Goal: Task Accomplishment & Management: Manage account settings

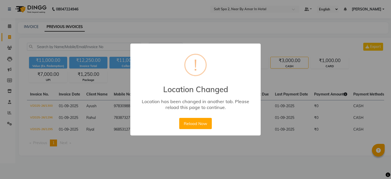
click at [201, 123] on button "Reload Now" at bounding box center [195, 123] width 32 height 11
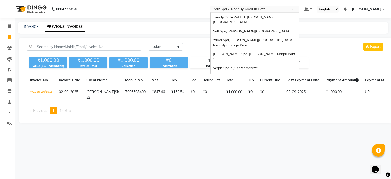
click at [233, 7] on input "text" at bounding box center [250, 9] width 74 height 5
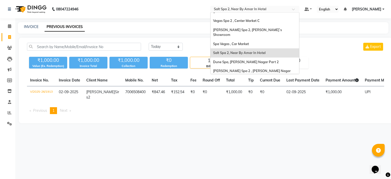
scroll to position [47, 0]
click at [243, 92] on span "Spa 7, [PERSON_NAME][GEOGRAPHIC_DATA]" at bounding box center [250, 94] width 74 height 4
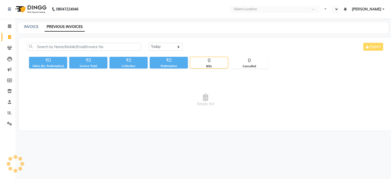
select select "en"
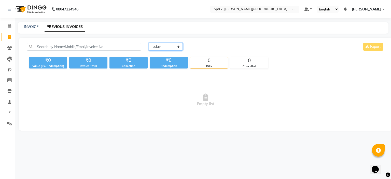
click at [163, 48] on select "Today Yesterday Custom Range" at bounding box center [166, 47] width 34 height 8
select select "yesterday"
click at [149, 43] on select "Today Yesterday Custom Range" at bounding box center [166, 47] width 34 height 8
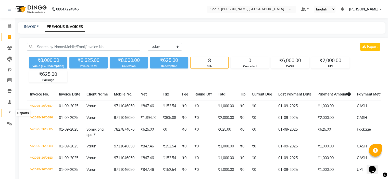
click at [11, 112] on icon at bounding box center [10, 113] width 4 height 4
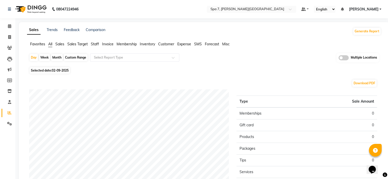
click at [343, 57] on span at bounding box center [343, 57] width 10 height 5
click at [338, 59] on input "checkbox" at bounding box center [338, 59] width 0 height 0
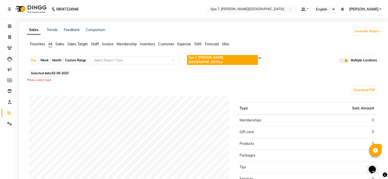
click at [225, 57] on span "Spa 7, Lajpat Nagar x" at bounding box center [226, 61] width 80 height 14
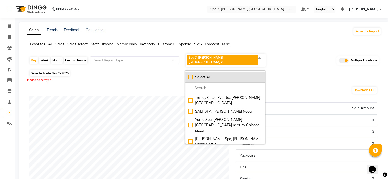
click at [192, 75] on div "Select All" at bounding box center [225, 77] width 74 height 5
checkbox input "true"
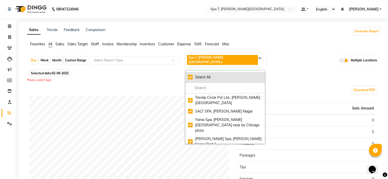
checkbox input "true"
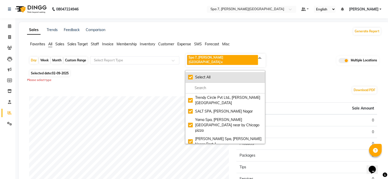
checkbox input "true"
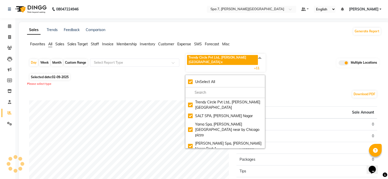
click at [297, 86] on div "Download PDF Sales summary Type Sale Amount Memberships 0 Gift card 0 Products …" at bounding box center [203, 169] width 356 height 166
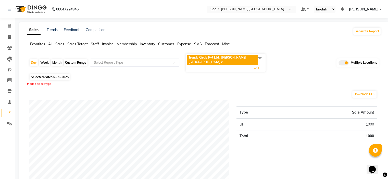
click span "Trendy Circle Pvt Ltd., Lajpat Nagar x SALT SPA, Lajpat Nagar x Yama Spa, lajpa…"
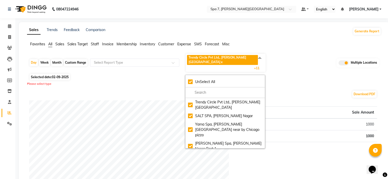
click div "Custom Range"
select select "9"
select select "2025"
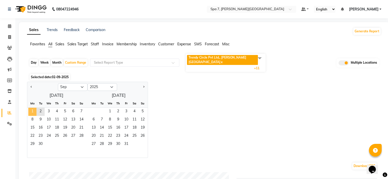
click span "1"
click div "Day Week Month Custom Range Select Report Type Trendy Circle Pvt Ltd., Lajpat N…"
click input "text"
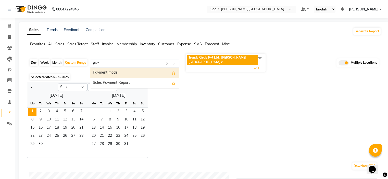
type input "PAYM"
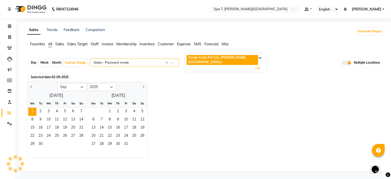
select select "filtered_report"
select select "csv"
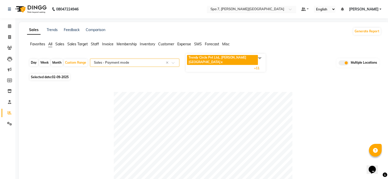
click input "text"
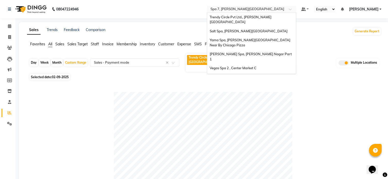
scroll to position [47, 0]
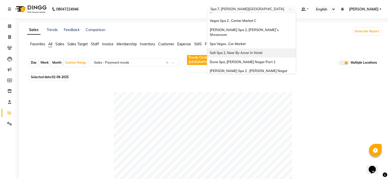
click span "Salt Spa 2, Near By Amar In Hotel"
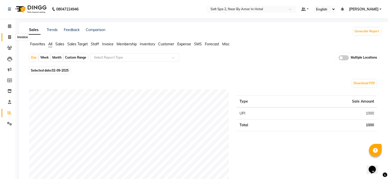
click at [10, 37] on icon at bounding box center [9, 37] width 3 height 4
select select "7609"
select select "service"
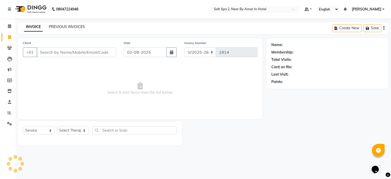
click at [80, 27] on link "PREVIOUS INVOICES" at bounding box center [67, 26] width 36 height 5
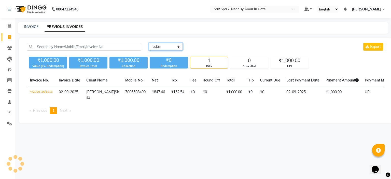
click at [173, 49] on select "Today Yesterday Custom Range" at bounding box center [166, 47] width 34 height 8
select select "yesterday"
click at [149, 43] on select "Today Yesterday Custom Range" at bounding box center [166, 47] width 34 height 8
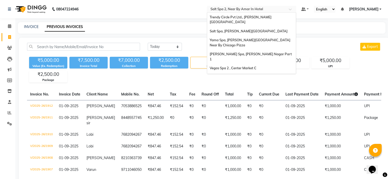
click at [247, 7] on input "text" at bounding box center [246, 9] width 74 height 5
click at [232, 52] on span "[PERSON_NAME] Spa, [PERSON_NAME] Nagar Part 1" at bounding box center [250, 56] width 83 height 9
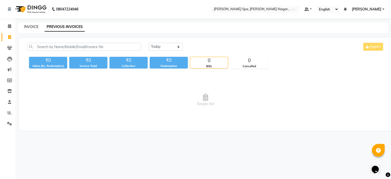
click at [25, 28] on link "INVOICE" at bounding box center [31, 26] width 15 height 5
select select "7605"
select select "service"
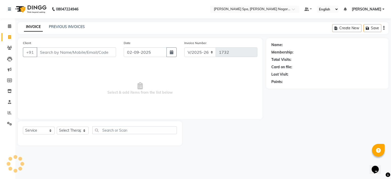
click at [51, 53] on input "Client" at bounding box center [77, 52] width 80 height 10
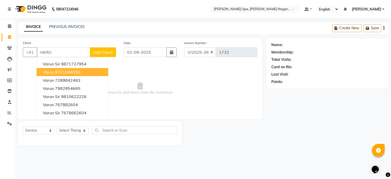
click at [78, 70] on ngb-highlight "9711046050" at bounding box center [67, 72] width 25 height 5
type input "9711046050"
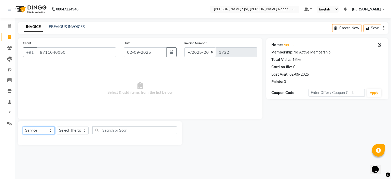
click at [37, 131] on select "Select Service Product Membership Package Voucher Prepaid Gift Card" at bounding box center [39, 131] width 32 height 8
click at [23, 127] on select "Select Service Product Membership Package Voucher Prepaid Gift Card" at bounding box center [39, 131] width 32 height 8
click at [64, 131] on select "Select Therapist Manager" at bounding box center [73, 131] width 32 height 8
select select "67374"
click at [57, 127] on select "Select Therapist Manager" at bounding box center [73, 131] width 32 height 8
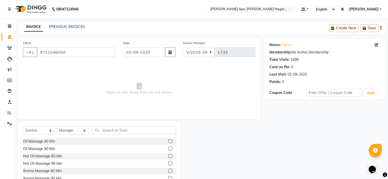
click at [168, 142] on label at bounding box center [170, 141] width 4 height 4
click at [168, 142] on input "checkbox" at bounding box center [169, 141] width 3 height 3
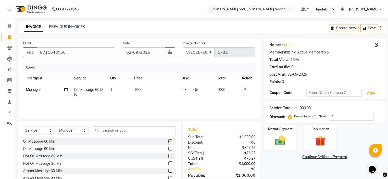
checkbox input "false"
click at [274, 136] on img at bounding box center [279, 141] width 17 height 12
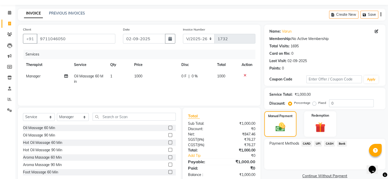
scroll to position [25, 0]
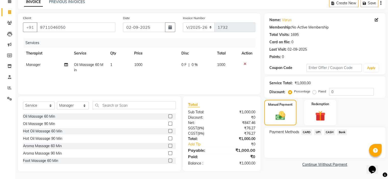
click at [331, 132] on span "CASH" at bounding box center [329, 132] width 11 height 6
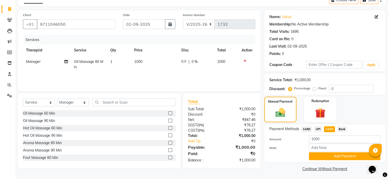
scroll to position [30, 0]
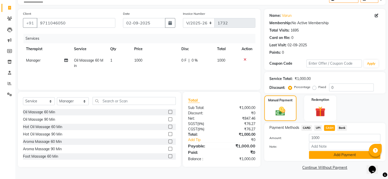
click at [317, 155] on button "Add Payment" at bounding box center [344, 155] width 71 height 8
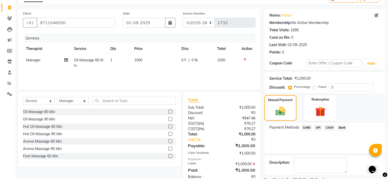
scroll to position [50, 0]
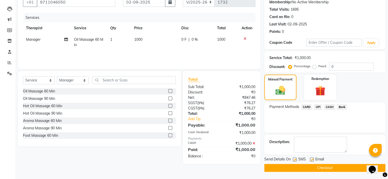
click at [318, 168] on button "Checkout" at bounding box center [324, 168] width 121 height 8
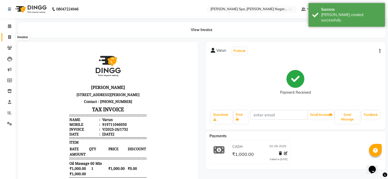
click at [8, 36] on icon at bounding box center [9, 37] width 3 height 4
select select "service"
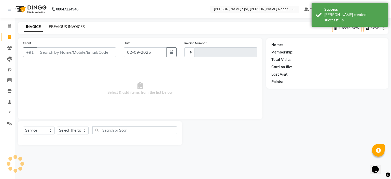
type input "1733"
select select "7605"
click at [57, 26] on link "PREVIOUS INVOICES" at bounding box center [67, 26] width 36 height 5
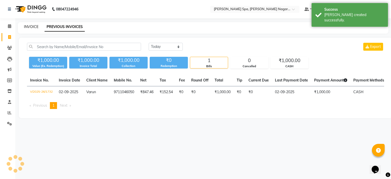
click at [31, 28] on link "INVOICE" at bounding box center [31, 26] width 15 height 5
select select "7605"
select select "service"
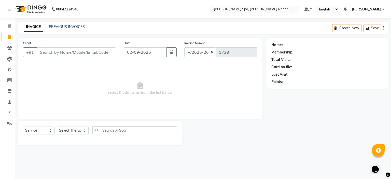
click at [388, 173] on icon at bounding box center [388, 175] width 5 height 5
click at [335, 97] on div "Name: Membership: Total Visits: Card on file: Last Visit: Points:" at bounding box center [330, 91] width 126 height 107
click at [9, 114] on icon at bounding box center [10, 113] width 4 height 4
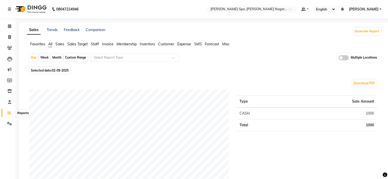
click at [9, 114] on icon at bounding box center [10, 113] width 4 height 4
click at [9, 124] on icon at bounding box center [9, 124] width 5 height 4
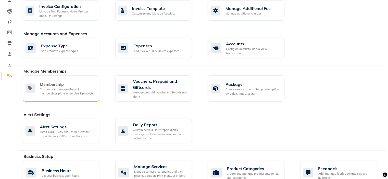
scroll to position [51, 0]
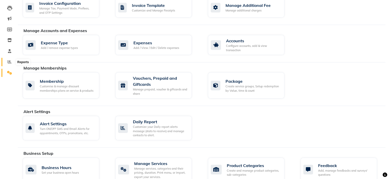
click at [10, 61] on icon at bounding box center [10, 62] width 4 height 4
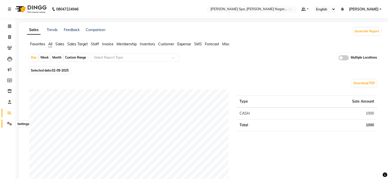
click at [8, 121] on span at bounding box center [9, 124] width 9 height 6
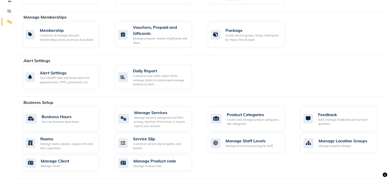
scroll to position [102, 0]
click at [240, 36] on div "Create service groups, Setup redemption by Value, time & count" at bounding box center [252, 37] width 55 height 8
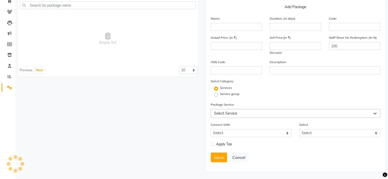
scroll to position [38, 0]
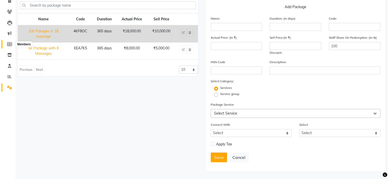
click at [7, 42] on icon at bounding box center [9, 44] width 5 height 4
select select
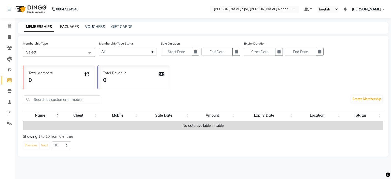
click at [69, 27] on link "PACKAGES" at bounding box center [69, 26] width 19 height 5
select select
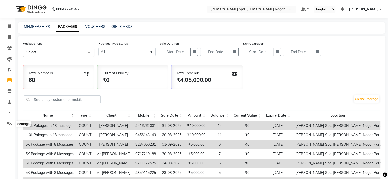
click at [11, 123] on icon at bounding box center [9, 124] width 5 height 4
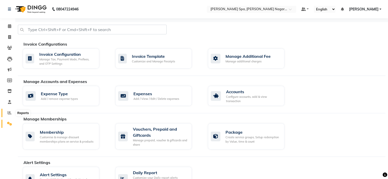
click at [10, 115] on icon at bounding box center [10, 113] width 4 height 4
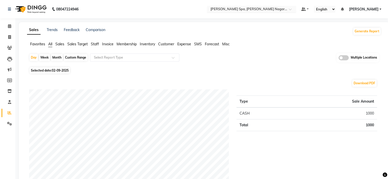
click at [233, 9] on input "text" at bounding box center [246, 9] width 74 height 5
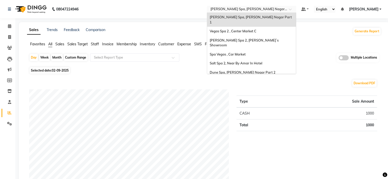
scroll to position [47, 0]
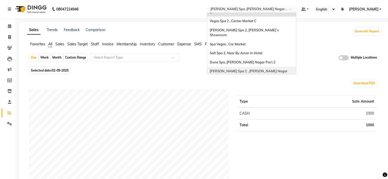
click at [238, 69] on span "[PERSON_NAME] Spa 2 , [PERSON_NAME] Nagar Part 2" at bounding box center [248, 73] width 78 height 9
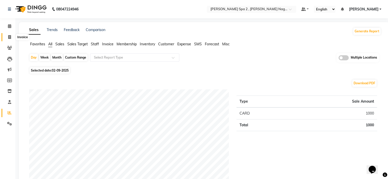
click at [9, 38] on icon at bounding box center [9, 37] width 3 height 4
select select "7611"
select select "service"
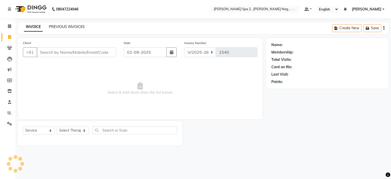
click at [66, 28] on link "PREVIOUS INVOICES" at bounding box center [67, 26] width 36 height 5
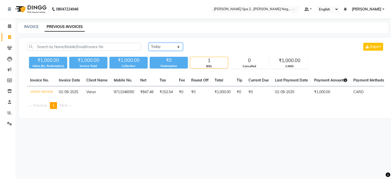
click at [175, 48] on select "[DATE] [DATE] Custom Range" at bounding box center [166, 47] width 34 height 8
select select "[DATE]"
click at [149, 43] on select "[DATE] [DATE] Custom Range" at bounding box center [166, 47] width 34 height 8
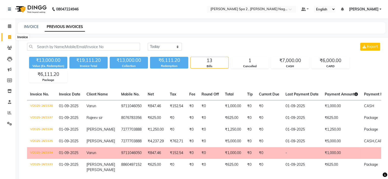
click at [10, 38] on icon at bounding box center [9, 37] width 3 height 4
select select "service"
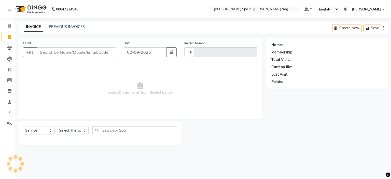
type input "1540"
select select "7611"
click at [241, 10] on input "text" at bounding box center [250, 9] width 74 height 5
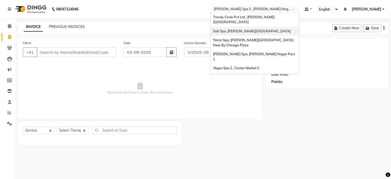
click at [253, 29] on span "Salt Spa, [PERSON_NAME][GEOGRAPHIC_DATA]" at bounding box center [252, 31] width 78 height 4
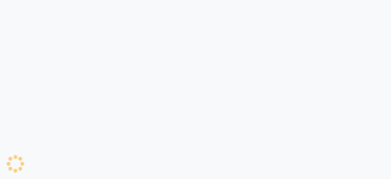
select select "7593"
select select "service"
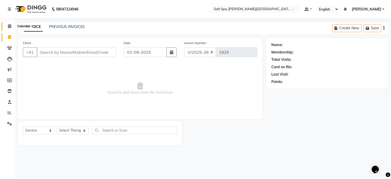
click at [10, 26] on icon at bounding box center [9, 26] width 3 height 4
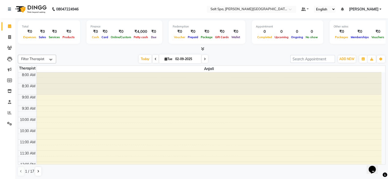
scroll to position [89, 0]
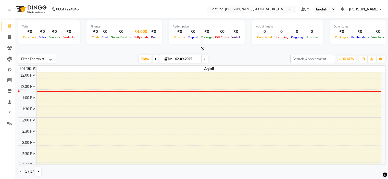
click at [142, 37] on span "Petty cash" at bounding box center [140, 37] width 17 height 4
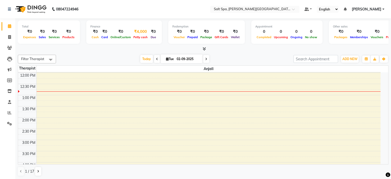
select select "6723"
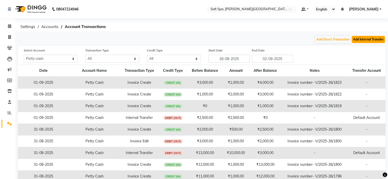
click at [365, 38] on button "Add Internal Transfer" at bounding box center [367, 39] width 33 height 7
select select "internal transfer"
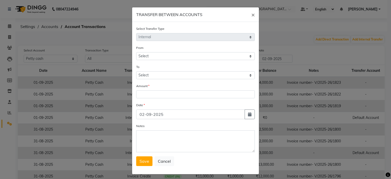
select select "6723"
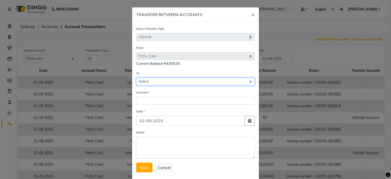
click at [193, 83] on select "Select Petty Cash Default Account" at bounding box center [195, 82] width 119 height 8
select select "6724"
click at [136, 78] on select "Select Petty Cash Default Account" at bounding box center [195, 82] width 119 height 8
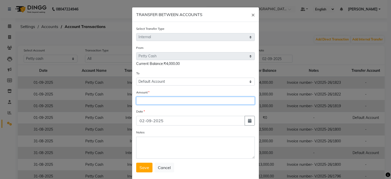
click at [167, 103] on input "number" at bounding box center [195, 101] width 119 height 8
type input "4000"
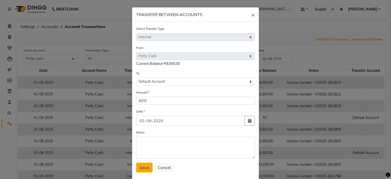
click at [144, 170] on span "Save" at bounding box center [145, 167] width 10 height 5
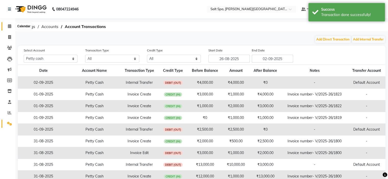
click at [7, 27] on span at bounding box center [9, 26] width 9 height 6
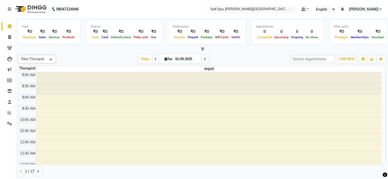
click at [237, 8] on input "text" at bounding box center [246, 9] width 74 height 5
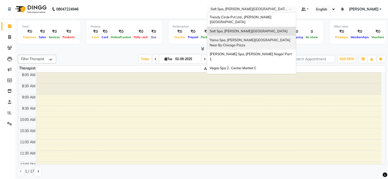
click at [240, 38] on span "Yama Spa, [PERSON_NAME][GEOGRAPHIC_DATA] Near By Chicago Pizza" at bounding box center [249, 42] width 81 height 9
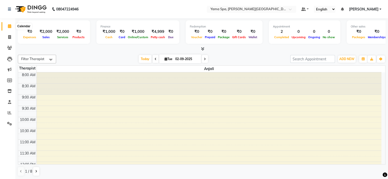
click at [10, 26] on icon at bounding box center [9, 26] width 3 height 4
click at [159, 38] on span "Petty cash" at bounding box center [157, 37] width 17 height 4
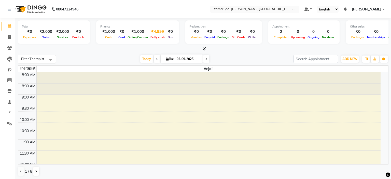
select select "6725"
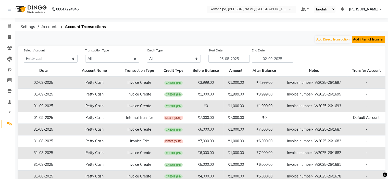
click at [369, 37] on button "Add Internal Transfer" at bounding box center [367, 39] width 33 height 7
select select "internal transfer"
select select "6725"
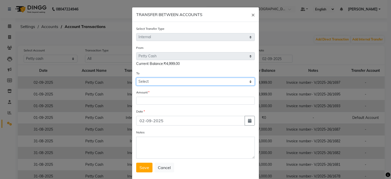
click at [149, 82] on select "Select [PERSON_NAME] Cash Default Account" at bounding box center [195, 82] width 119 height 8
select select "6726"
click at [136, 78] on select "Select [PERSON_NAME] Cash Default Account" at bounding box center [195, 82] width 119 height 8
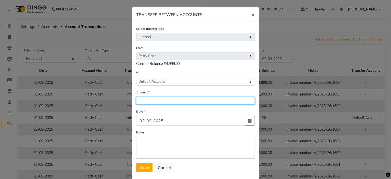
click at [150, 105] on input "number" at bounding box center [195, 101] width 119 height 8
type input "3999"
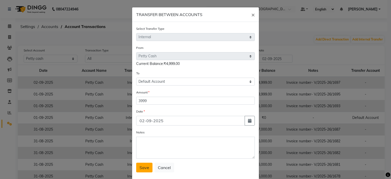
click at [143, 172] on button "Save" at bounding box center [144, 168] width 16 height 10
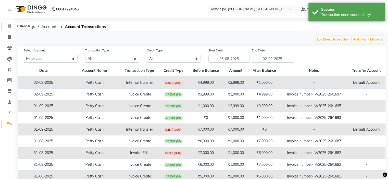
click at [10, 29] on span at bounding box center [9, 26] width 9 height 6
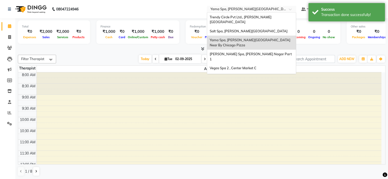
click at [254, 8] on input "text" at bounding box center [246, 9] width 74 height 5
click at [248, 52] on span "[PERSON_NAME] Spa, [PERSON_NAME] Nagar Part 1" at bounding box center [250, 56] width 83 height 9
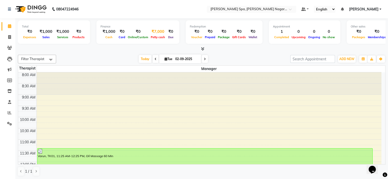
click at [156, 37] on span "Petty cash" at bounding box center [157, 37] width 17 height 4
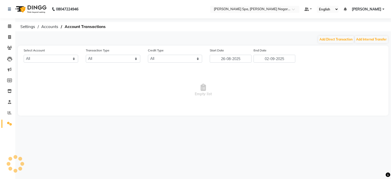
select select "6735"
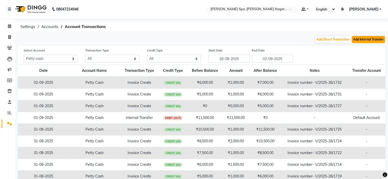
click at [369, 42] on button "Add Internal Transfer" at bounding box center [367, 39] width 33 height 7
select select "internal transfer"
select select "6735"
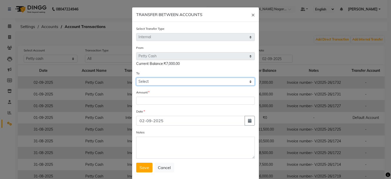
click at [144, 82] on select "Select Petty Cash Default Account" at bounding box center [195, 82] width 119 height 8
select select "6736"
click at [136, 78] on select "Select Petty Cash Default Account" at bounding box center [195, 82] width 119 height 8
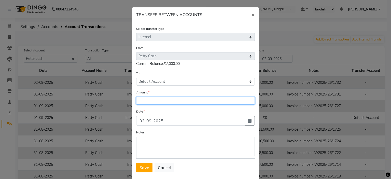
click at [145, 101] on input "number" at bounding box center [195, 101] width 119 height 8
type input "6000"
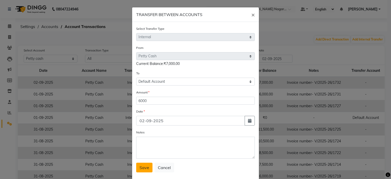
click at [142, 169] on span "Save" at bounding box center [145, 167] width 10 height 5
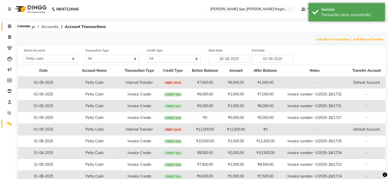
click at [8, 25] on icon at bounding box center [9, 26] width 3 height 4
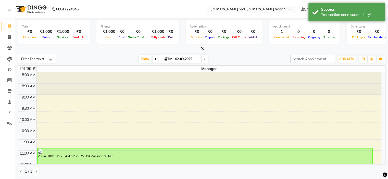
click at [245, 7] on input "text" at bounding box center [246, 9] width 74 height 5
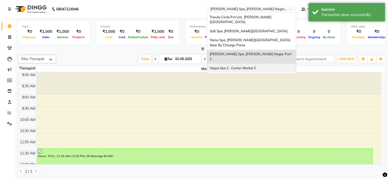
click at [244, 66] on span "Vegas Spa 2 , Center Market C" at bounding box center [232, 68] width 47 height 4
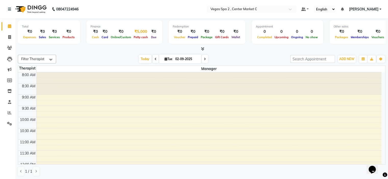
click at [139, 36] on span "Petty cash" at bounding box center [140, 37] width 17 height 4
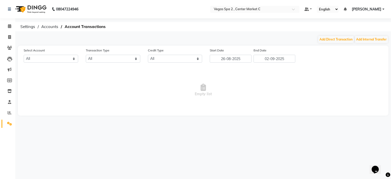
select select "6727"
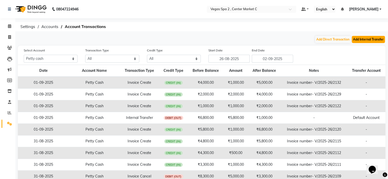
click at [376, 41] on button "Add Internal Transfer" at bounding box center [367, 39] width 33 height 7
select select "internal transfer"
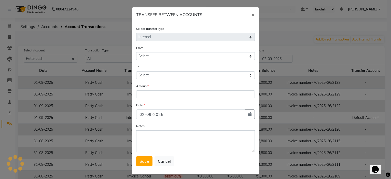
select select "6727"
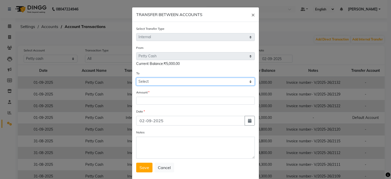
click at [170, 83] on select "Select [PERSON_NAME] Cash Default Account" at bounding box center [195, 82] width 119 height 8
select select "6728"
click at [136, 78] on select "Select [PERSON_NAME] Cash Default Account" at bounding box center [195, 82] width 119 height 8
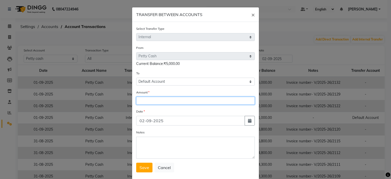
click at [155, 104] on input "number" at bounding box center [195, 101] width 119 height 8
type input "5000"
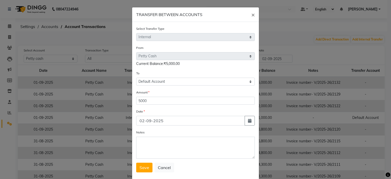
click at [143, 170] on span "Save" at bounding box center [145, 167] width 10 height 5
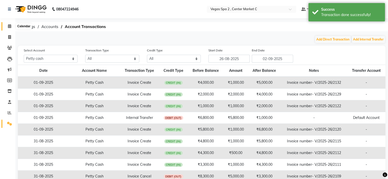
click at [9, 26] on icon at bounding box center [9, 26] width 3 height 4
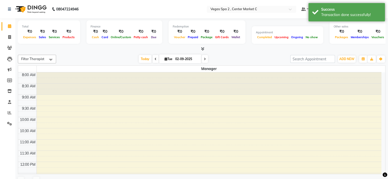
scroll to position [89, 0]
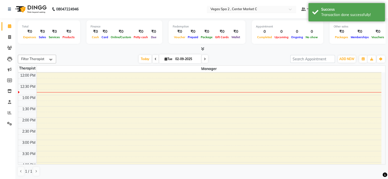
click at [254, 8] on input "text" at bounding box center [246, 9] width 74 height 5
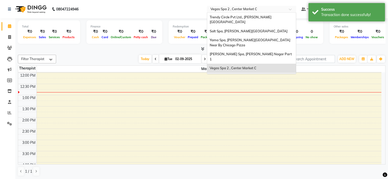
click at [257, 75] on span "[PERSON_NAME] Spa 2, [PERSON_NAME]`s Showroom" at bounding box center [244, 79] width 70 height 9
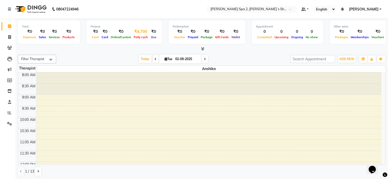
click at [141, 39] on div "Petty cash" at bounding box center [140, 36] width 17 height 5
click at [141, 36] on span "Petty cash" at bounding box center [140, 37] width 17 height 4
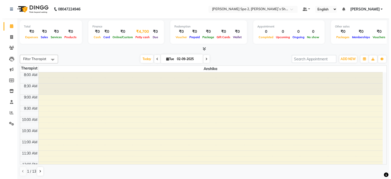
select select "6737"
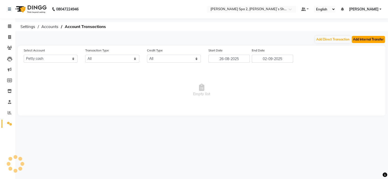
click at [373, 42] on button "Add Internal Transfer" at bounding box center [367, 39] width 33 height 7
select select "internal transfer"
select select "6737"
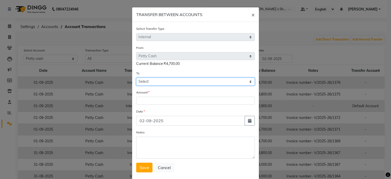
click at [151, 82] on select "Select [PERSON_NAME] Cash Default Account" at bounding box center [195, 82] width 119 height 8
select select "6738"
click at [136, 78] on select "Select [PERSON_NAME] Cash Default Account" at bounding box center [195, 82] width 119 height 8
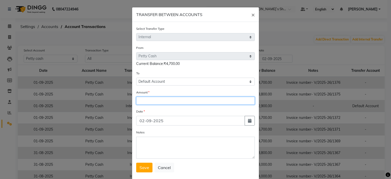
click at [149, 103] on input "number" at bounding box center [195, 101] width 119 height 8
type input "4700"
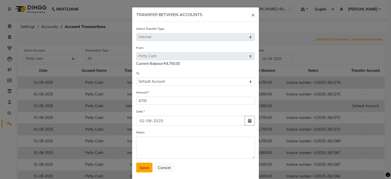
click at [142, 169] on span "Save" at bounding box center [145, 167] width 10 height 5
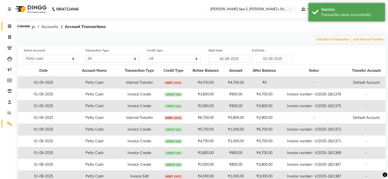
click at [10, 26] on icon at bounding box center [9, 26] width 3 height 4
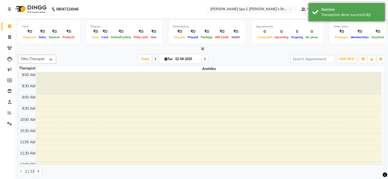
click at [237, 11] on input "text" at bounding box center [246, 9] width 74 height 5
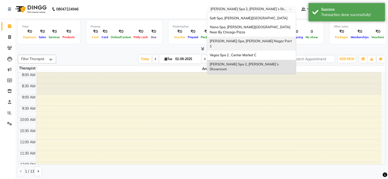
scroll to position [25, 0]
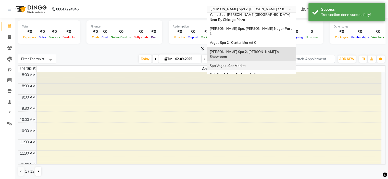
click at [267, 61] on div "Spa Vegas , Car Market" at bounding box center [251, 65] width 89 height 9
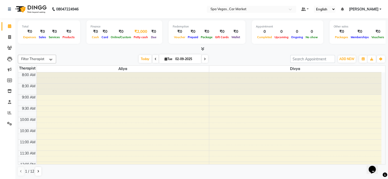
click at [141, 36] on span "Petty cash" at bounding box center [140, 37] width 17 height 4
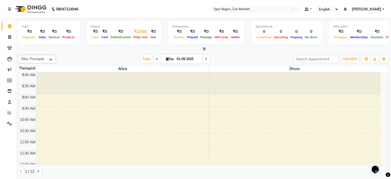
select select "6729"
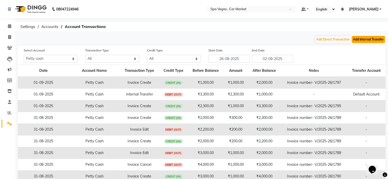
click at [374, 40] on button "Add Internal Transfer" at bounding box center [367, 39] width 33 height 7
select select "internal transfer"
select select "6729"
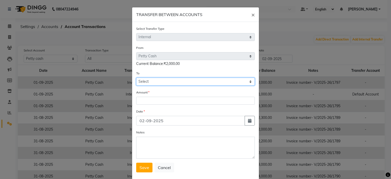
click at [144, 84] on select "Select [PERSON_NAME] Cash Default Account" at bounding box center [195, 82] width 119 height 8
select select "6730"
click at [136, 78] on select "Select [PERSON_NAME] Cash Default Account" at bounding box center [195, 82] width 119 height 8
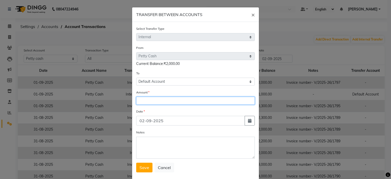
click at [146, 100] on input "number" at bounding box center [195, 101] width 119 height 8
type input "2000"
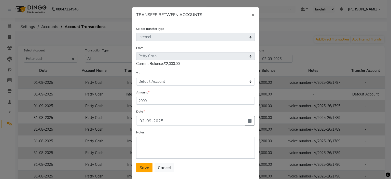
click at [144, 167] on span "Save" at bounding box center [145, 167] width 10 height 5
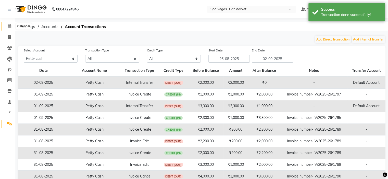
click at [8, 27] on icon at bounding box center [9, 26] width 3 height 4
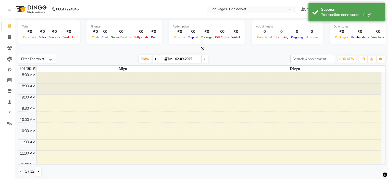
click at [244, 8] on input "text" at bounding box center [246, 9] width 74 height 5
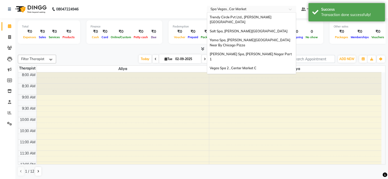
scroll to position [47, 0]
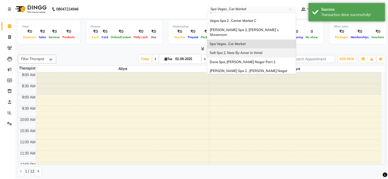
click at [258, 51] on span "Salt Spa 2, Near By Amar In Hotel" at bounding box center [235, 53] width 52 height 4
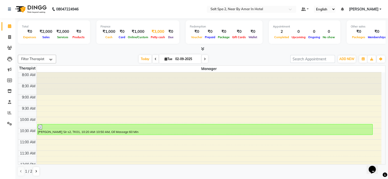
click at [154, 40] on div "Petty cash" at bounding box center [157, 36] width 17 height 5
click at [155, 37] on span "Petty cash" at bounding box center [157, 37] width 17 height 4
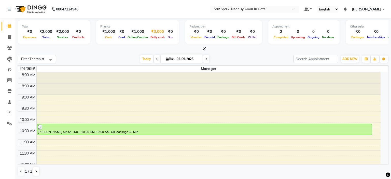
select select "6739"
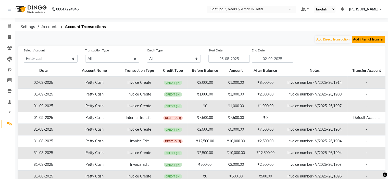
click at [374, 38] on button "Add Internal Transfer" at bounding box center [367, 39] width 33 height 7
select select "internal transfer"
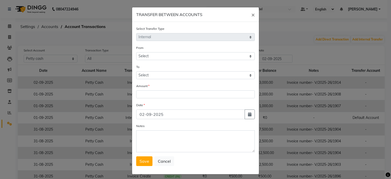
select select "6739"
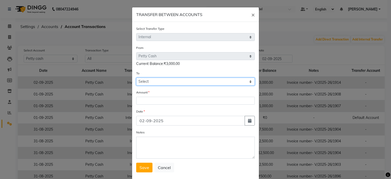
drag, startPoint x: 154, startPoint y: 81, endPoint x: 153, endPoint y: 86, distance: 4.5
click at [154, 82] on select "Select [PERSON_NAME] Cash Default Account" at bounding box center [195, 82] width 119 height 8
select select "6740"
click at [136, 78] on select "Select [PERSON_NAME] Cash Default Account" at bounding box center [195, 82] width 119 height 8
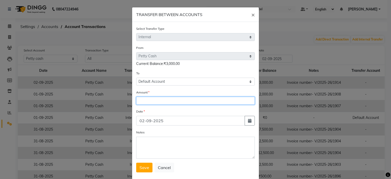
click at [151, 103] on input "number" at bounding box center [195, 101] width 119 height 8
type input "2000"
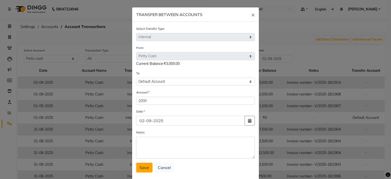
click at [145, 169] on span "Save" at bounding box center [145, 167] width 10 height 5
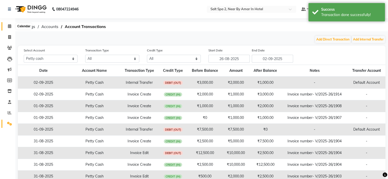
click at [9, 26] on icon at bounding box center [9, 26] width 3 height 4
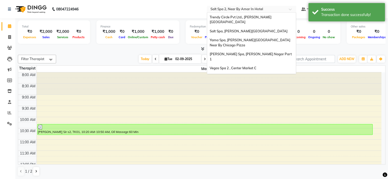
click at [274, 8] on input "text" at bounding box center [246, 9] width 74 height 5
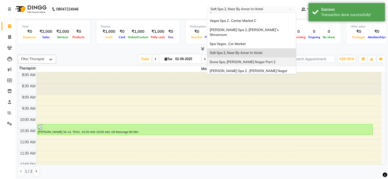
click at [272, 58] on div "Dune Spa, [PERSON_NAME] Nagar Part 2" at bounding box center [251, 62] width 89 height 9
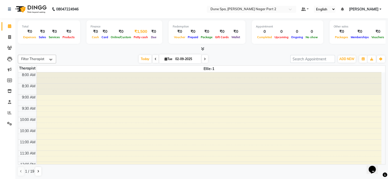
click at [139, 37] on span "Petty cash" at bounding box center [140, 37] width 17 height 4
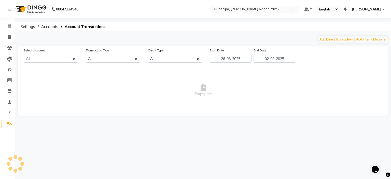
select select "6731"
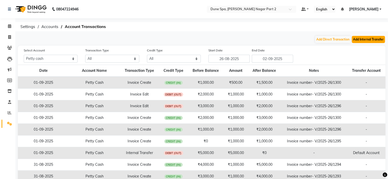
click at [376, 40] on button "Add Internal Transfer" at bounding box center [367, 39] width 33 height 7
select select "internal transfer"
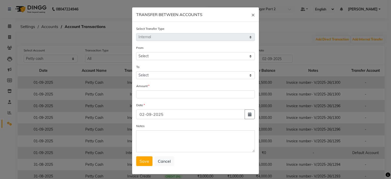
select select "6731"
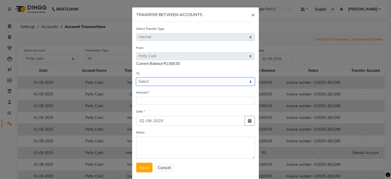
click at [155, 80] on select "Select [PERSON_NAME] Cash Default Account" at bounding box center [195, 82] width 119 height 8
select select "6732"
click at [136, 78] on select "Select [PERSON_NAME] Cash Default Account" at bounding box center [195, 82] width 119 height 8
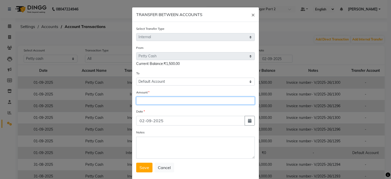
click at [152, 103] on input "number" at bounding box center [195, 101] width 119 height 8
type input "1500"
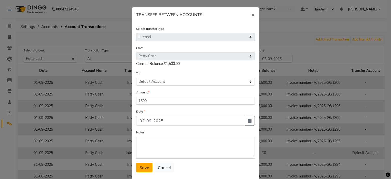
click at [142, 172] on button "Save" at bounding box center [144, 168] width 16 height 10
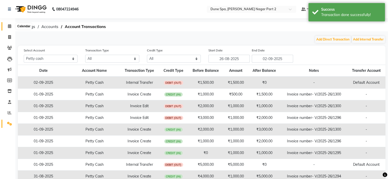
click at [10, 24] on icon at bounding box center [9, 26] width 3 height 4
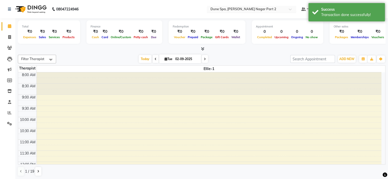
click at [238, 7] on div "× Dune Spa, [PERSON_NAME] Nagar Part 2" at bounding box center [243, 9] width 66 height 5
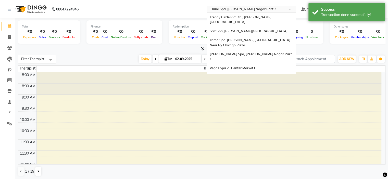
scroll to position [47, 0]
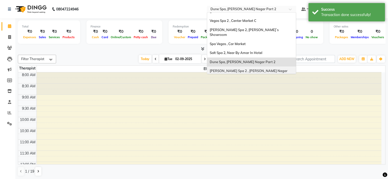
click at [256, 69] on span "[PERSON_NAME] Spa 2 , [PERSON_NAME] Nagar Part 2" at bounding box center [248, 73] width 78 height 9
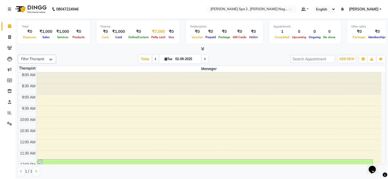
click at [160, 38] on span "Petty cash" at bounding box center [158, 37] width 17 height 4
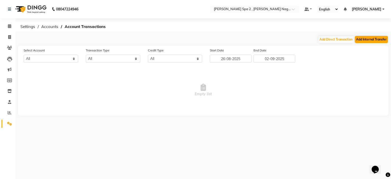
select select "6741"
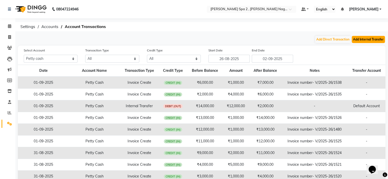
click at [373, 37] on button "Add Internal Transfer" at bounding box center [367, 39] width 33 height 7
select select "internal transfer"
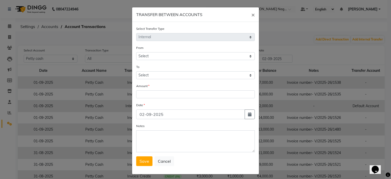
select select "6741"
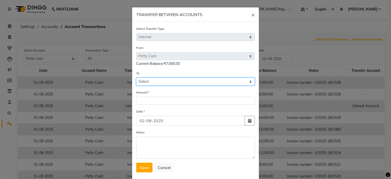
drag, startPoint x: 151, startPoint y: 80, endPoint x: 151, endPoint y: 85, distance: 5.1
click at [151, 80] on select "Select [PERSON_NAME] Cash Default Account" at bounding box center [195, 82] width 119 height 8
select select "6742"
click at [136, 78] on select "Select [PERSON_NAME] Cash Default Account" at bounding box center [195, 82] width 119 height 8
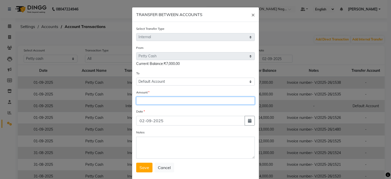
click at [148, 102] on input "number" at bounding box center [195, 101] width 119 height 8
type input "6000"
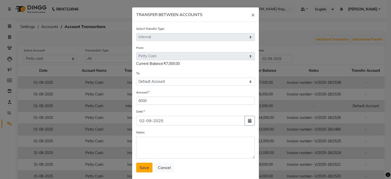
click at [145, 167] on span "Save" at bounding box center [145, 167] width 10 height 5
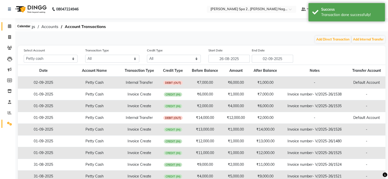
click at [11, 27] on li "Calendar" at bounding box center [7, 26] width 15 height 11
click at [9, 27] on icon at bounding box center [9, 26] width 3 height 4
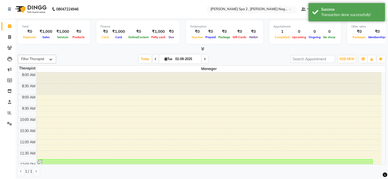
click at [246, 7] on input "text" at bounding box center [246, 9] width 74 height 5
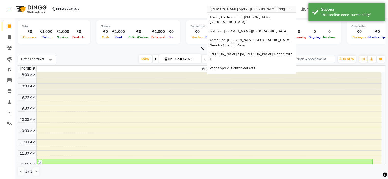
scroll to position [47, 0]
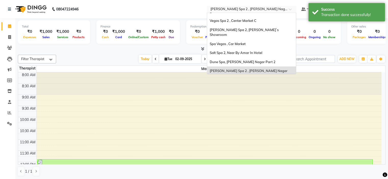
click at [266, 83] on span "[PERSON_NAME], [PERSON_NAME] Nagar Part 1" at bounding box center [248, 85] width 78 height 4
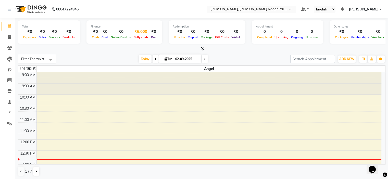
click at [138, 38] on span "Petty cash" at bounding box center [140, 37] width 17 height 4
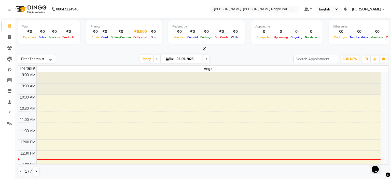
select select "6743"
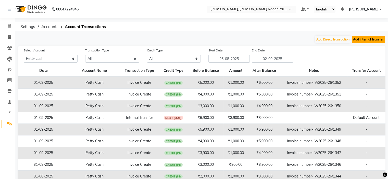
click at [369, 40] on button "Add Internal Transfer" at bounding box center [367, 39] width 33 height 7
select select "internal transfer"
select select "6743"
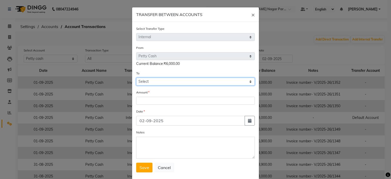
click at [163, 81] on select "Select [PERSON_NAME] Cash Default Account" at bounding box center [195, 82] width 119 height 8
select select "6744"
click at [136, 78] on select "Select [PERSON_NAME] Cash Default Account" at bounding box center [195, 82] width 119 height 8
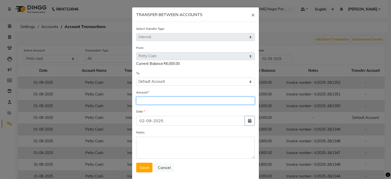
click at [160, 103] on input "number" at bounding box center [195, 101] width 119 height 8
type input "6000"
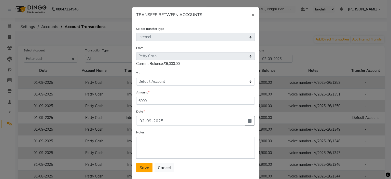
click at [142, 168] on span "Save" at bounding box center [145, 167] width 10 height 5
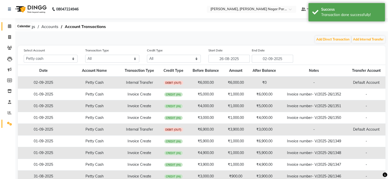
click at [9, 26] on icon at bounding box center [9, 26] width 3 height 4
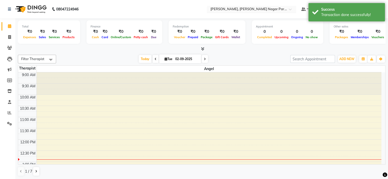
click at [230, 10] on input "text" at bounding box center [246, 9] width 74 height 5
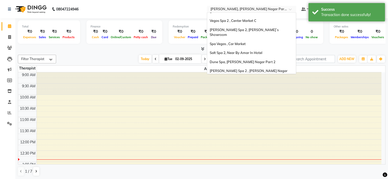
scroll to position [47, 0]
click at [269, 90] on div "Spa 7, [PERSON_NAME][GEOGRAPHIC_DATA]" at bounding box center [251, 94] width 89 height 9
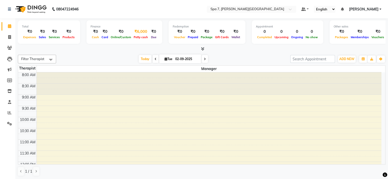
click at [138, 35] on div "Petty cash" at bounding box center [140, 36] width 17 height 5
click at [138, 38] on span "Petty cash" at bounding box center [140, 37] width 17 height 4
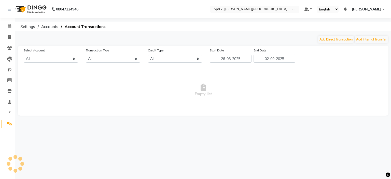
select select "7629"
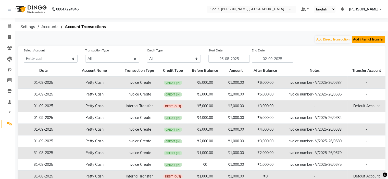
click at [365, 43] on button "Add Internal Transfer" at bounding box center [367, 39] width 33 height 7
select select "internal transfer"
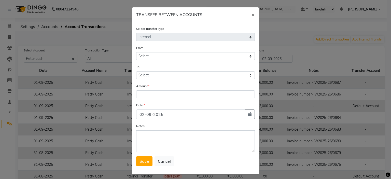
select select "7629"
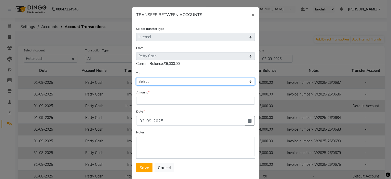
drag, startPoint x: 147, startPoint y: 82, endPoint x: 147, endPoint y: 86, distance: 3.3
click at [147, 82] on select "Select [PERSON_NAME] Cash Default Account" at bounding box center [195, 82] width 119 height 8
select select "7630"
click at [136, 78] on select "Select Petty Cash Default Account" at bounding box center [195, 82] width 119 height 8
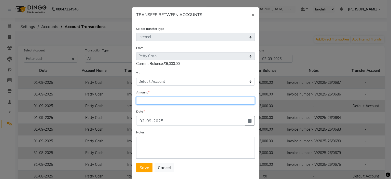
click at [149, 103] on input "number" at bounding box center [195, 101] width 119 height 8
type input "6000"
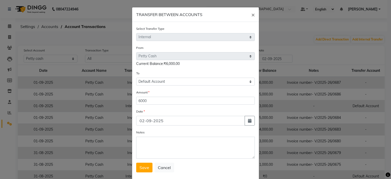
click at [143, 162] on form "Select Transfer Type Select Direct Internal From Select Petty Cash Default Acco…" at bounding box center [195, 99] width 119 height 147
click at [144, 166] on button "Save" at bounding box center [144, 168] width 16 height 10
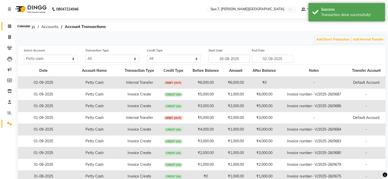
click at [12, 26] on span at bounding box center [9, 26] width 9 height 6
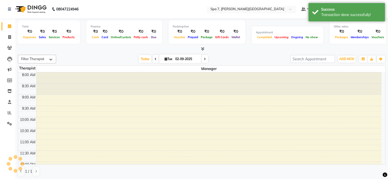
click at [262, 10] on input "text" at bounding box center [246, 9] width 74 height 5
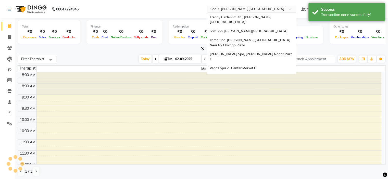
scroll to position [47, 0]
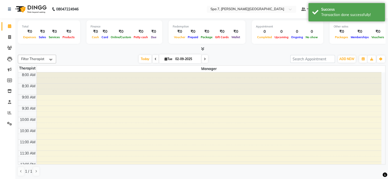
click at [278, 13] on nav "08047224946 Select Location × Spa 7, Lajpat Nagar Default Panel My Panel Englis…" at bounding box center [194, 9] width 388 height 18
click at [277, 8] on input "text" at bounding box center [246, 9] width 74 height 5
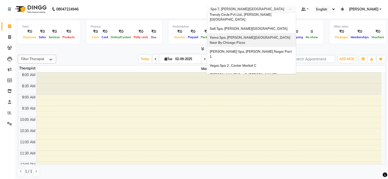
scroll to position [0, 0]
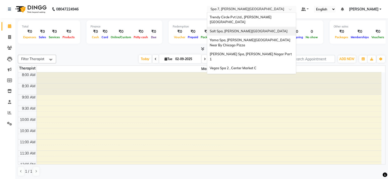
click at [257, 28] on div "Salt Spa, [PERSON_NAME][GEOGRAPHIC_DATA]" at bounding box center [251, 31] width 89 height 9
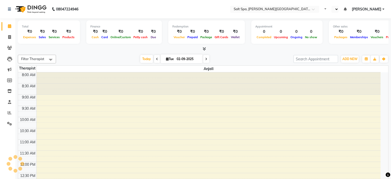
select select "en"
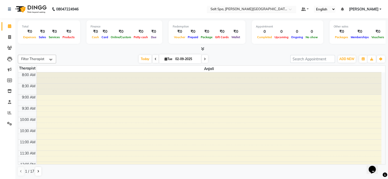
click at [236, 10] on input "text" at bounding box center [246, 9] width 74 height 5
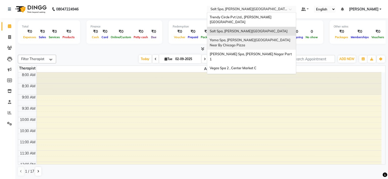
click at [245, 38] on span "Yama Spa, [PERSON_NAME][GEOGRAPHIC_DATA] Near By Chicago Pizza" at bounding box center [249, 42] width 81 height 9
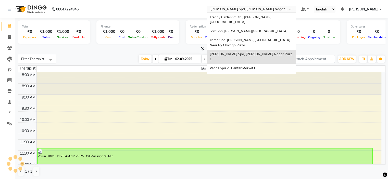
click at [239, 11] on input "text" at bounding box center [246, 9] width 74 height 5
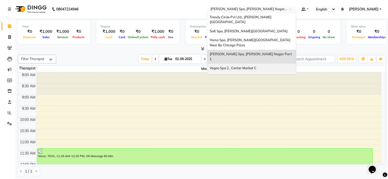
click at [256, 66] on span "Vegas Spa 2 , Center Market C" at bounding box center [232, 68] width 47 height 4
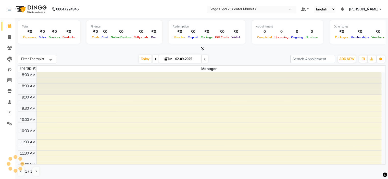
click at [249, 10] on input "text" at bounding box center [246, 9] width 74 height 5
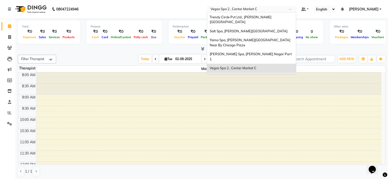
click at [265, 75] on span "[PERSON_NAME] Spa 2, [PERSON_NAME]`s Showroom" at bounding box center [244, 79] width 70 height 9
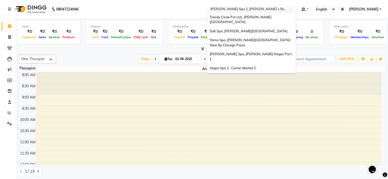
click at [247, 10] on input "text" at bounding box center [246, 9] width 74 height 5
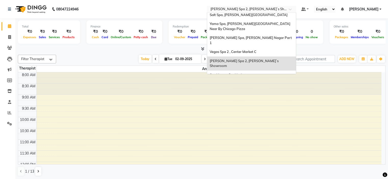
scroll to position [25, 0]
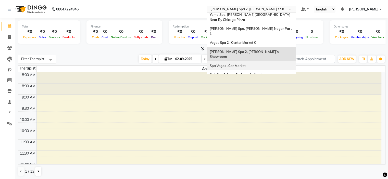
click at [258, 61] on div "Spa Vegas , Car Market" at bounding box center [251, 65] width 89 height 9
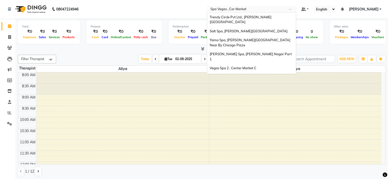
click at [246, 8] on input "text" at bounding box center [246, 9] width 74 height 5
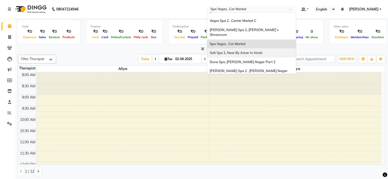
click at [255, 51] on span "Salt Spa 2, Near By Amar In Hotel" at bounding box center [235, 53] width 52 height 4
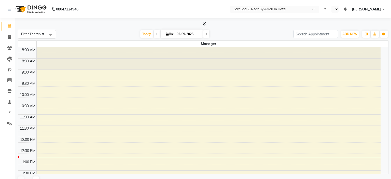
select select "en"
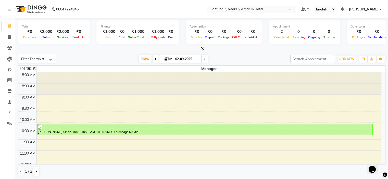
click at [255, 8] on input "text" at bounding box center [246, 9] width 74 height 5
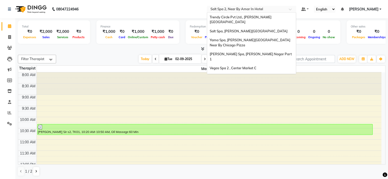
scroll to position [47, 0]
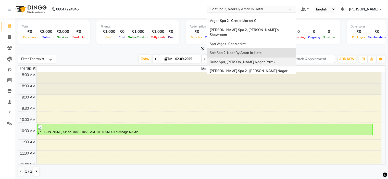
click at [260, 60] on span "Dune Spa, [PERSON_NAME] Nagar Part 2" at bounding box center [242, 62] width 66 height 4
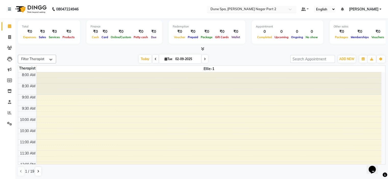
click at [238, 9] on input "text" at bounding box center [246, 9] width 74 height 5
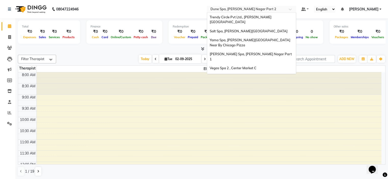
scroll to position [47, 0]
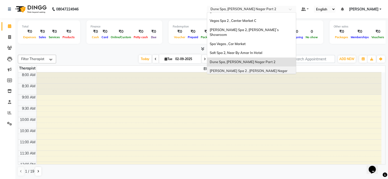
click at [253, 69] on span "[PERSON_NAME] Spa 2 , [PERSON_NAME] Nagar Part 2" at bounding box center [248, 73] width 78 height 9
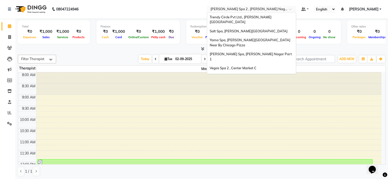
click at [237, 10] on input "text" at bounding box center [246, 9] width 74 height 5
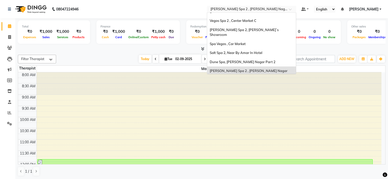
click at [254, 83] on span "[PERSON_NAME], [PERSON_NAME] Nagar Part 1" at bounding box center [248, 85] width 78 height 4
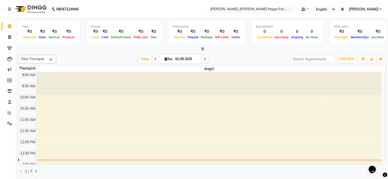
click at [245, 10] on input "text" at bounding box center [246, 9] width 74 height 5
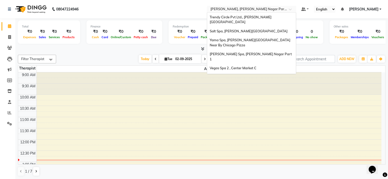
scroll to position [47, 0]
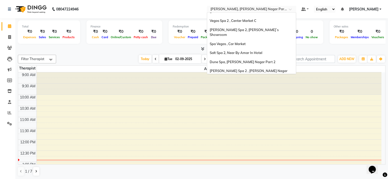
click at [260, 90] on div "Spa 7, [PERSON_NAME][GEOGRAPHIC_DATA]" at bounding box center [251, 94] width 89 height 9
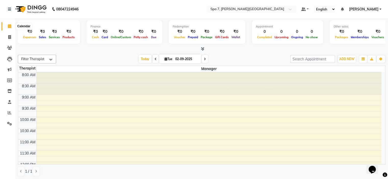
click at [9, 26] on icon at bounding box center [9, 26] width 3 height 4
click at [9, 27] on icon at bounding box center [9, 26] width 3 height 4
